Goal: Information Seeking & Learning: Learn about a topic

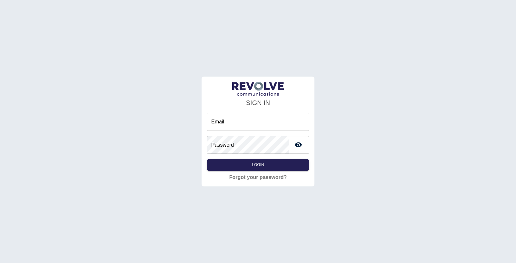
click at [224, 116] on input "Email" at bounding box center [258, 122] width 103 height 18
type input "**********"
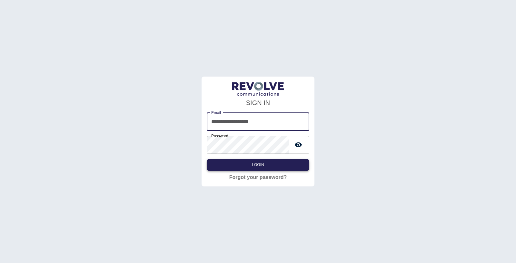
click at [280, 163] on button "Login" at bounding box center [258, 165] width 103 height 12
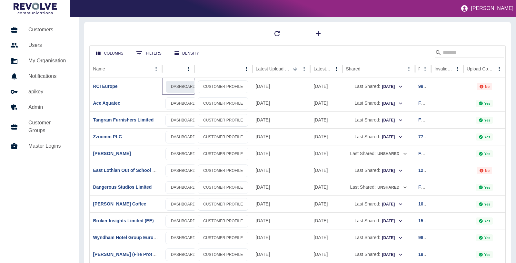
click at [183, 88] on link "DASHBOARD" at bounding box center [182, 86] width 35 height 13
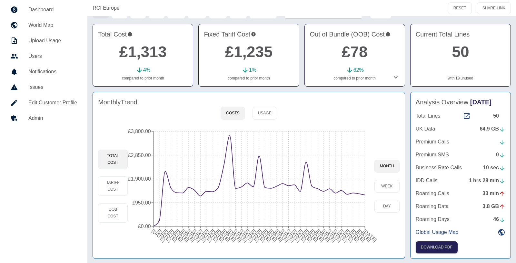
scroll to position [25, 0]
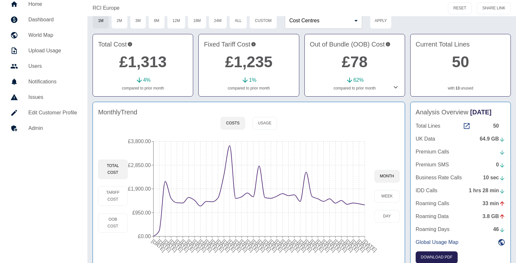
click at [395, 85] on icon at bounding box center [396, 87] width 8 height 8
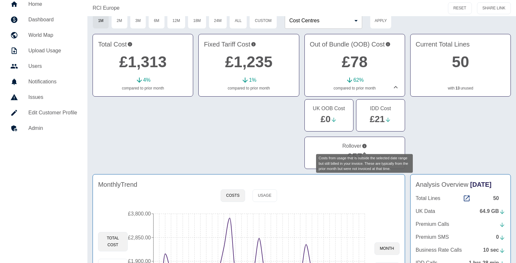
click at [363, 147] on icon "Costs from usage that is outside the selected date range but still billed in yo…" at bounding box center [364, 146] width 5 height 8
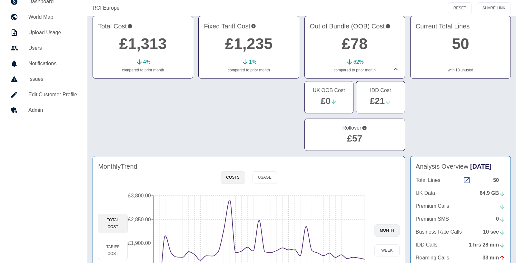
scroll to position [108, 0]
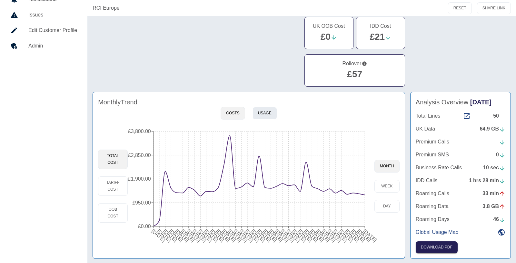
click at [260, 110] on button "Usage" at bounding box center [265, 113] width 25 height 13
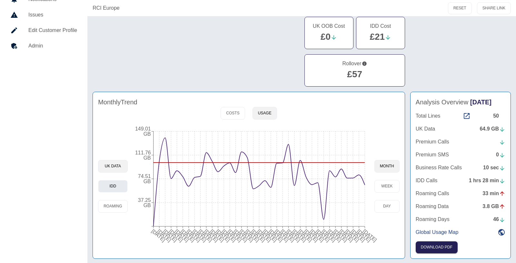
click at [123, 185] on button "IDD" at bounding box center [112, 186] width 29 height 13
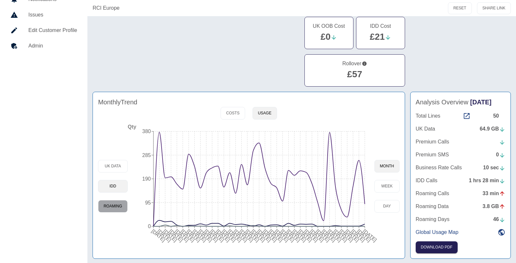
click at [123, 201] on button "Roaming" at bounding box center [112, 206] width 29 height 13
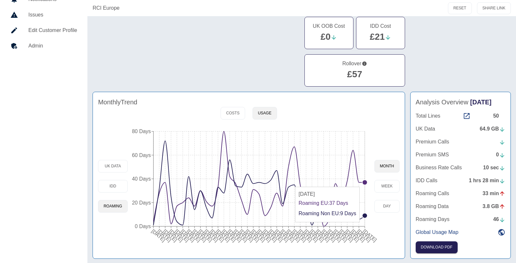
click at [365, 183] on circle at bounding box center [364, 182] width 5 height 5
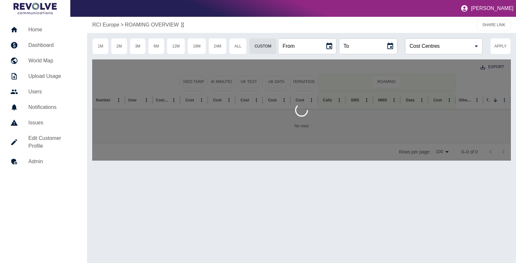
type input "**********"
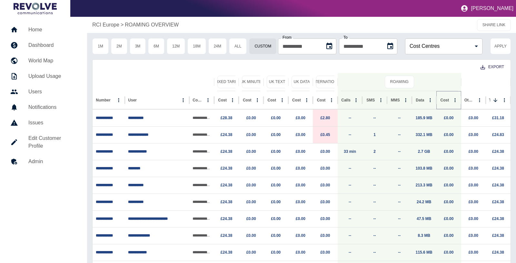
click at [451, 101] on icon "Sort" at bounding box center [454, 100] width 6 height 6
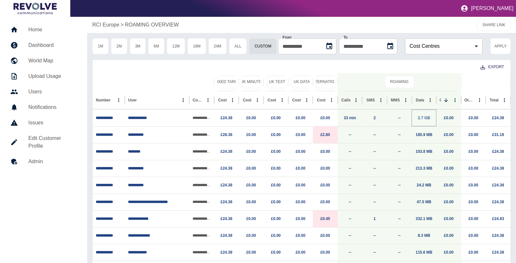
click at [425, 116] on link "2.7 GB" at bounding box center [424, 117] width 12 height 5
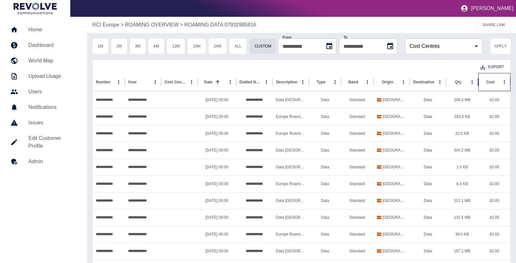
click at [487, 84] on div "Cost" at bounding box center [490, 82] width 9 height 5
click at [394, 85] on button "Sort" at bounding box center [398, 81] width 9 height 9
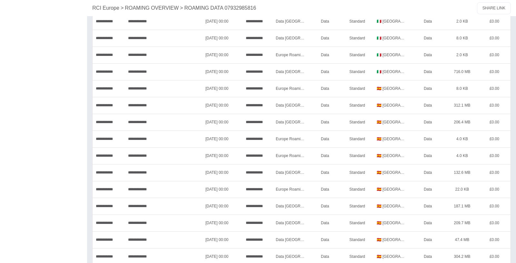
scroll to position [353, 0]
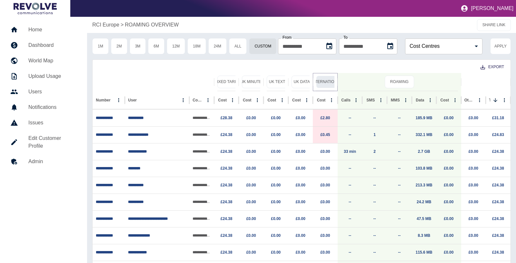
click at [324, 81] on button "International" at bounding box center [326, 81] width 21 height 13
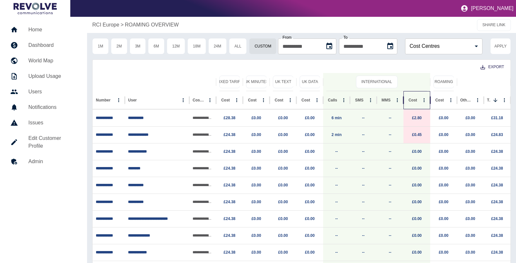
click at [409, 99] on div "Cost" at bounding box center [413, 100] width 9 height 5
click at [409, 100] on div "Cost" at bounding box center [408, 100] width 3 height 5
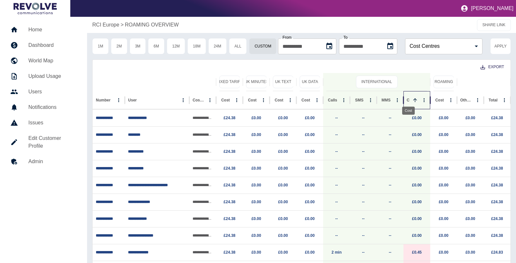
click at [409, 100] on div "Cost" at bounding box center [408, 100] width 3 height 5
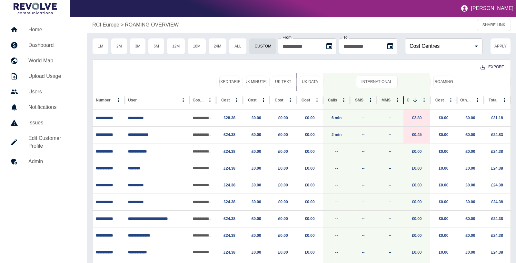
click at [312, 75] on div "UK Data" at bounding box center [310, 82] width 20 height 18
click at [311, 83] on button "UK Data" at bounding box center [310, 81] width 21 height 13
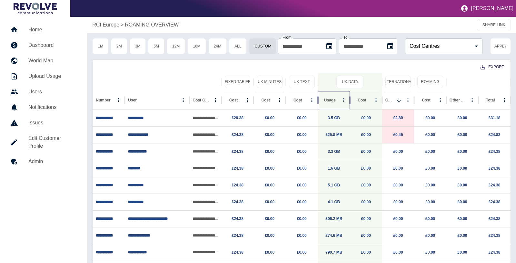
click at [330, 101] on div "Usage" at bounding box center [330, 100] width 18 height 18
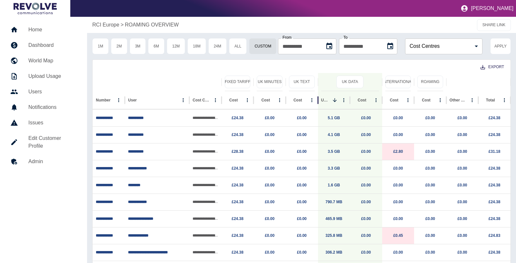
click at [114, 25] on p "RCI Europe" at bounding box center [105, 25] width 27 height 8
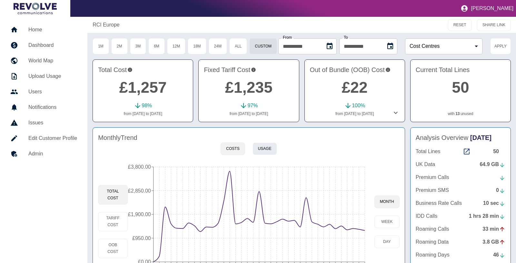
click at [270, 148] on button "Usage" at bounding box center [265, 148] width 25 height 13
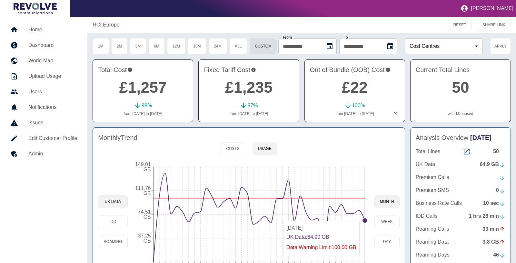
click at [364, 216] on icon at bounding box center [259, 217] width 212 height 88
click at [365, 219] on circle at bounding box center [364, 220] width 5 height 5
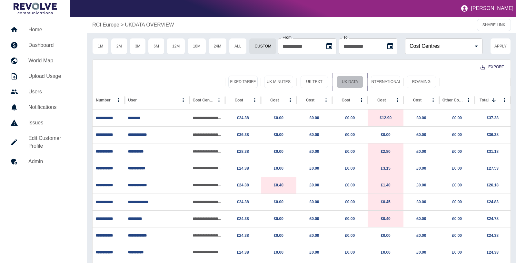
click at [351, 84] on button "UK Data" at bounding box center [349, 81] width 27 height 13
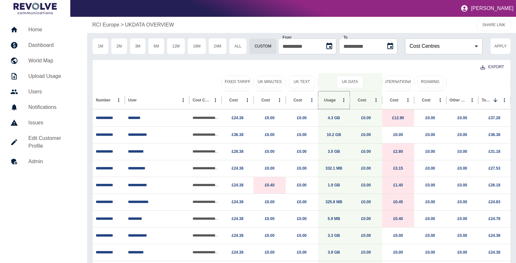
click at [338, 99] on icon "Sort" at bounding box center [341, 100] width 6 height 6
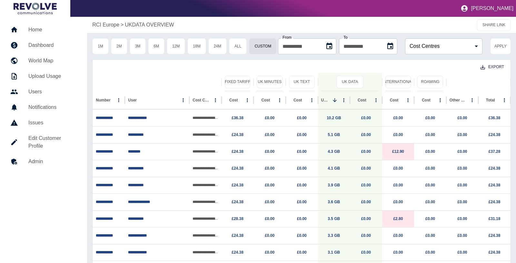
click at [40, 30] on h5 "Home" at bounding box center [52, 30] width 48 height 8
